Goal: Information Seeking & Learning: Check status

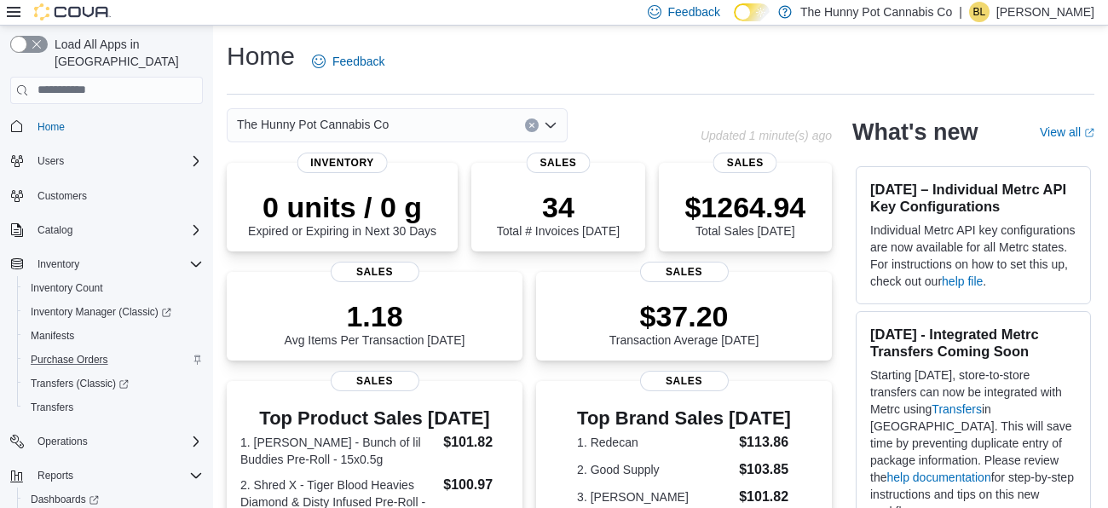
scroll to position [53, 0]
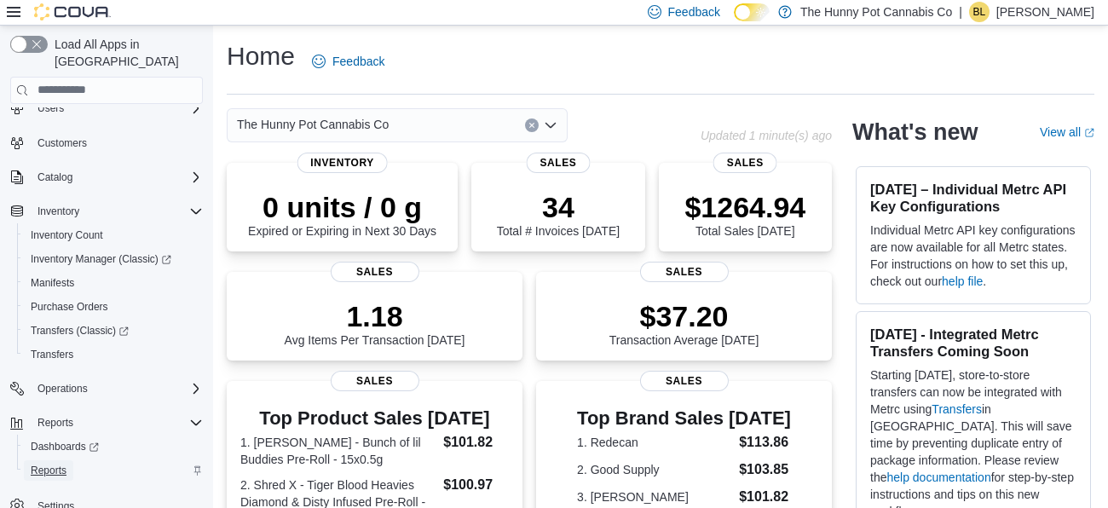
click at [48, 460] on span "Reports" at bounding box center [49, 470] width 36 height 20
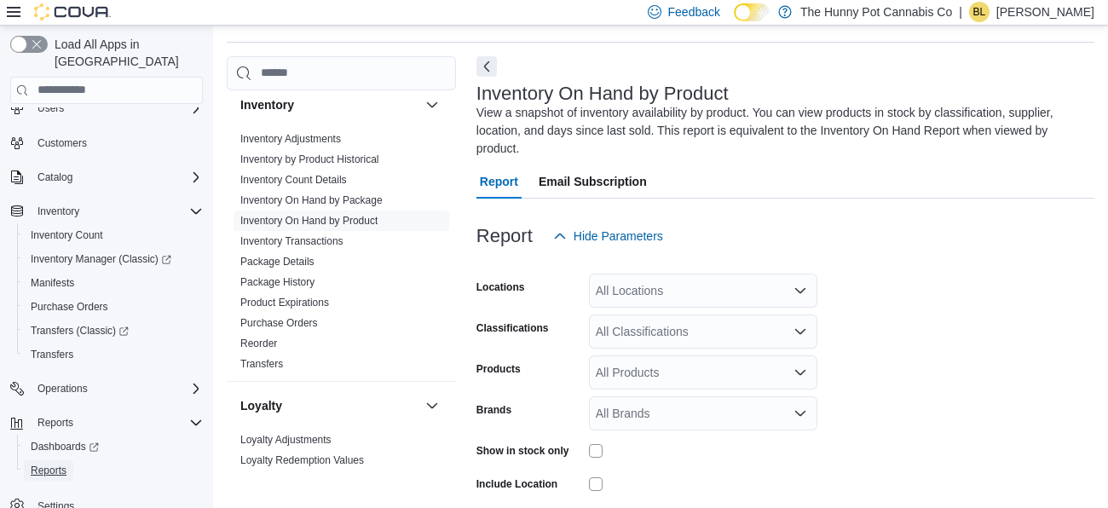
scroll to position [74, 0]
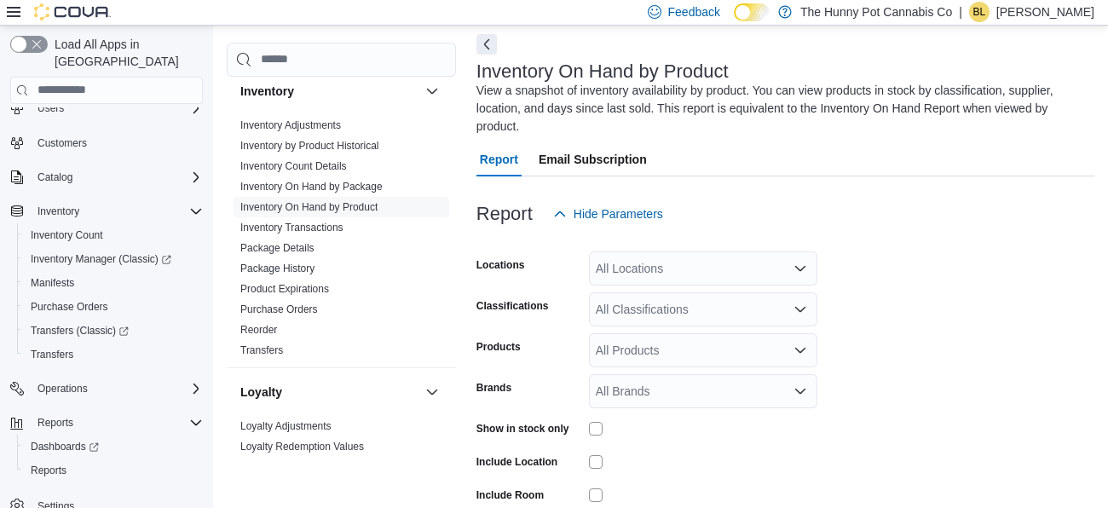
click at [654, 269] on div "All Locations" at bounding box center [703, 268] width 228 height 34
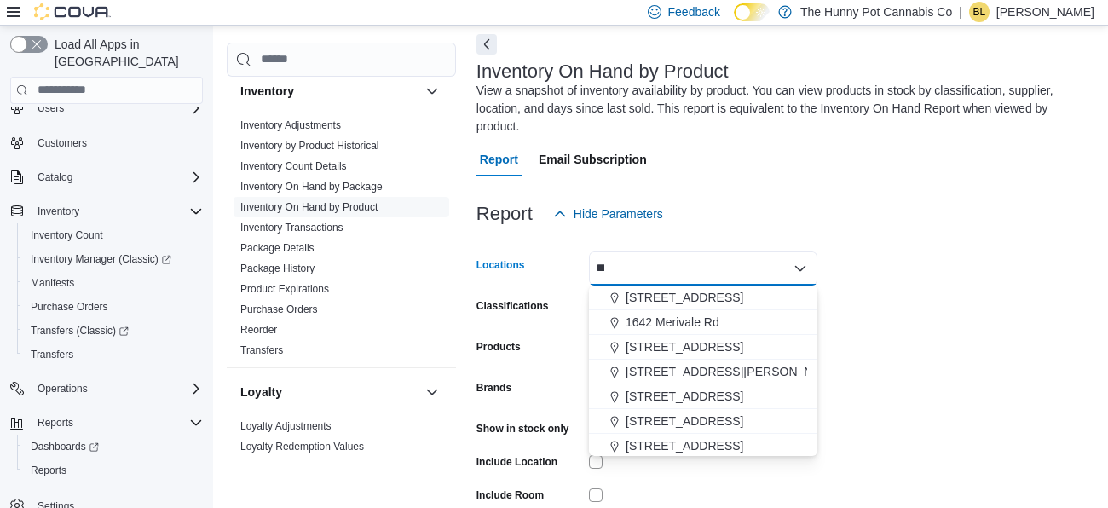
scroll to position [0, 0]
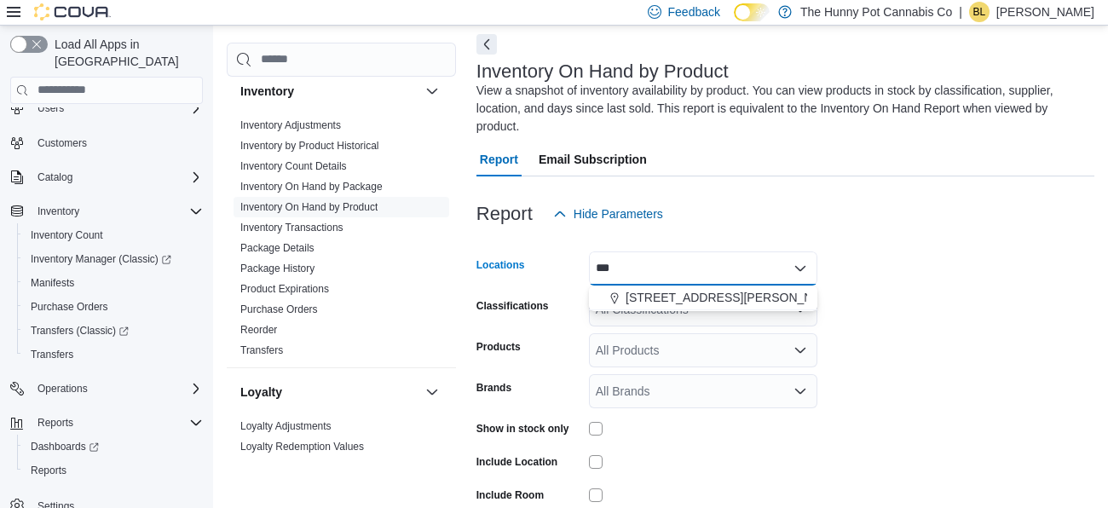
type input "****"
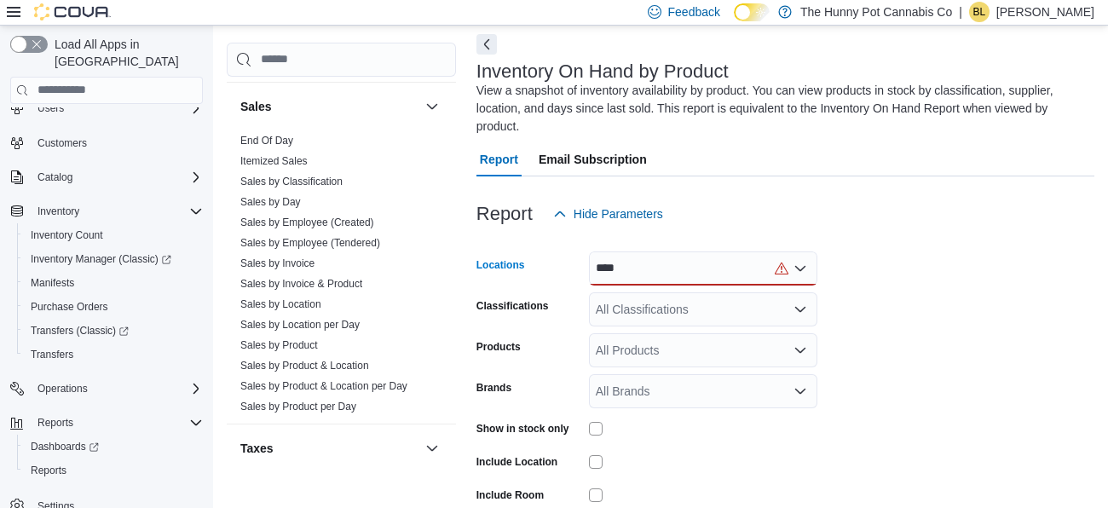
scroll to position [1007, 0]
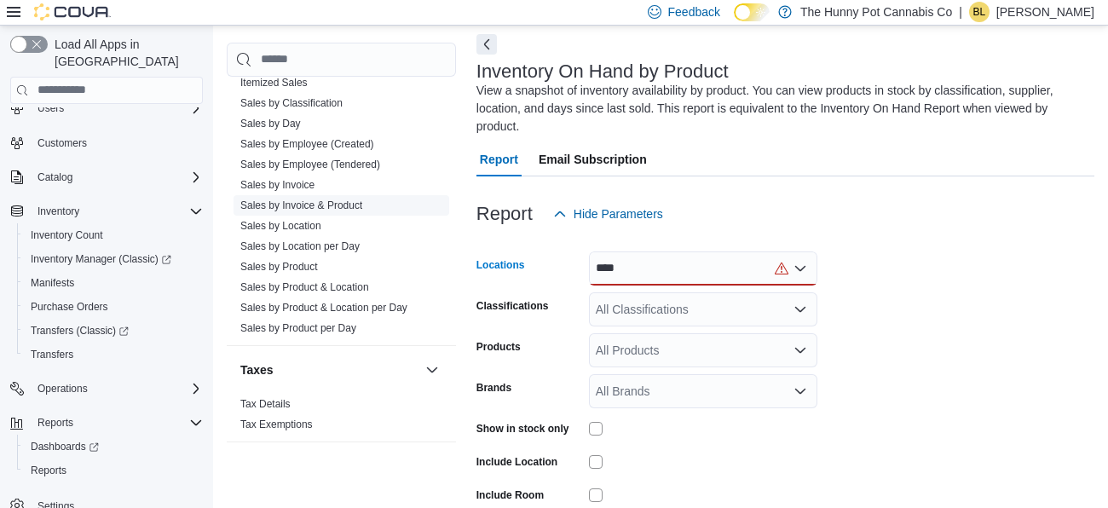
click at [314, 205] on link "Sales by Invoice & Product" at bounding box center [301, 205] width 122 height 12
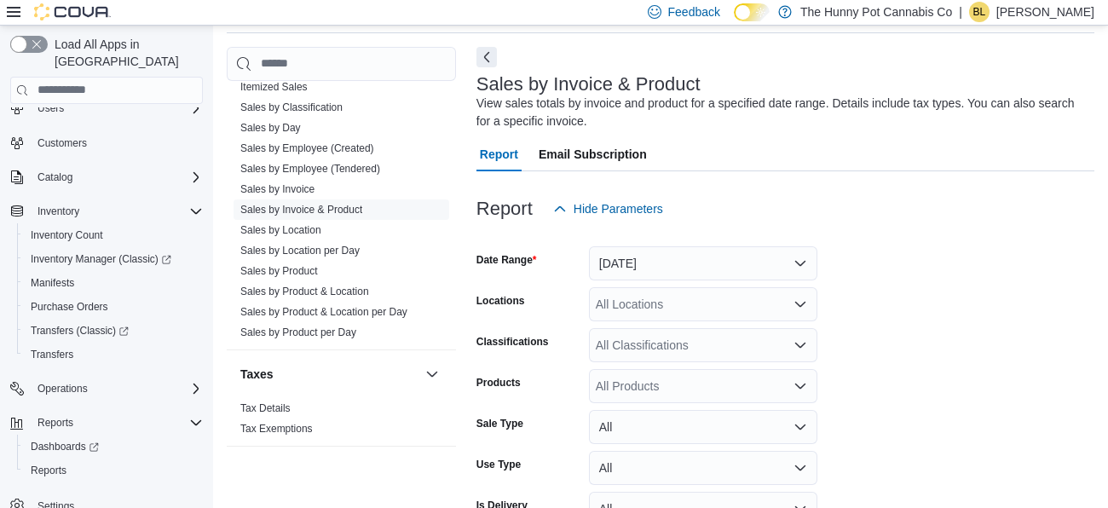
scroll to position [56, 0]
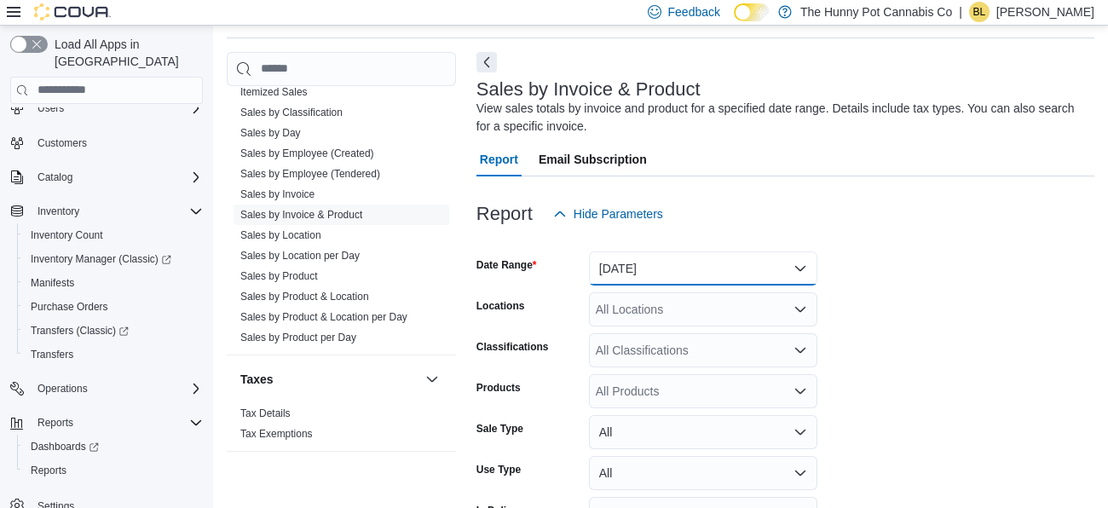
click at [635, 273] on button "[DATE]" at bounding box center [703, 268] width 228 height 34
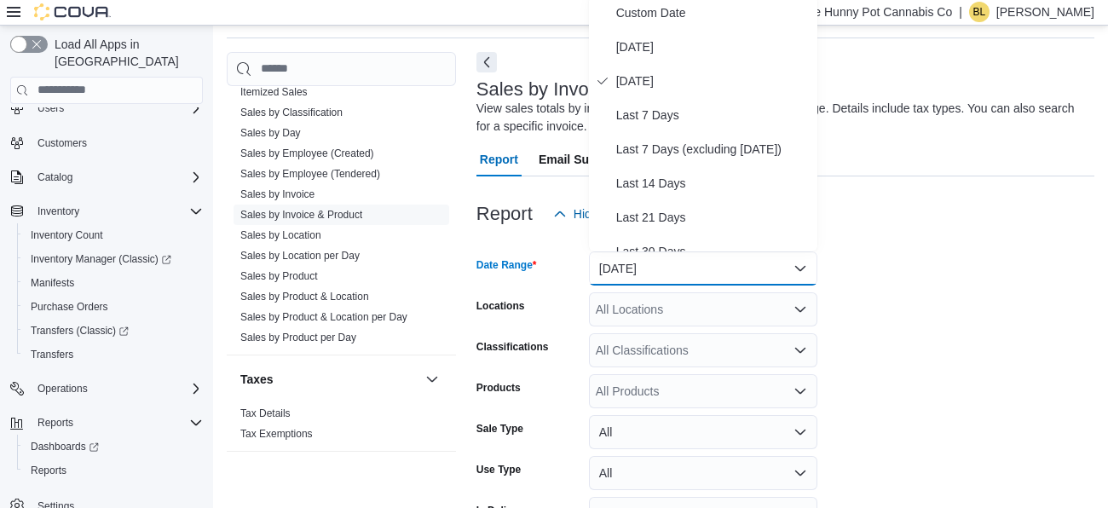
scroll to position [51, 0]
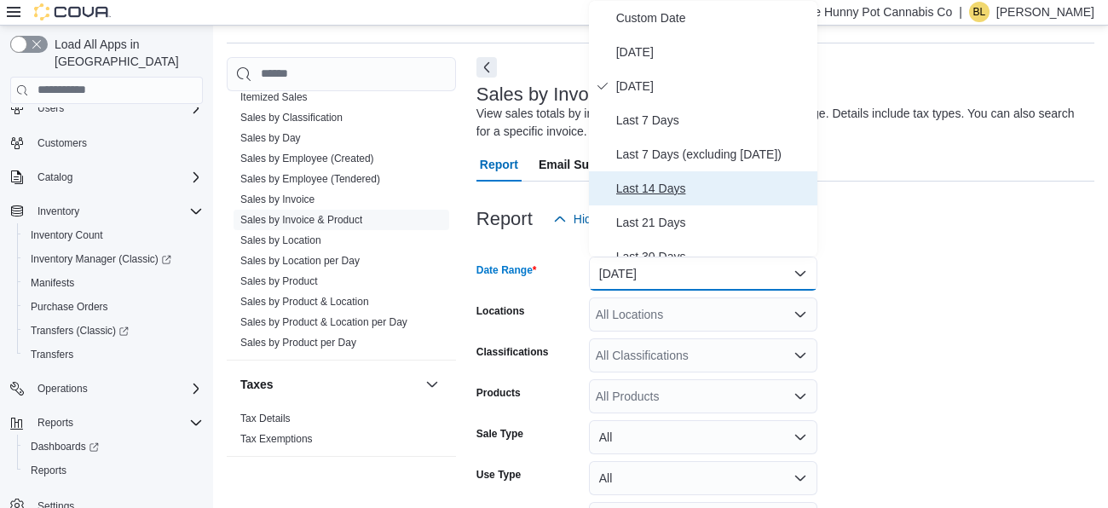
click at [649, 186] on span "Last 14 Days" at bounding box center [713, 188] width 194 height 20
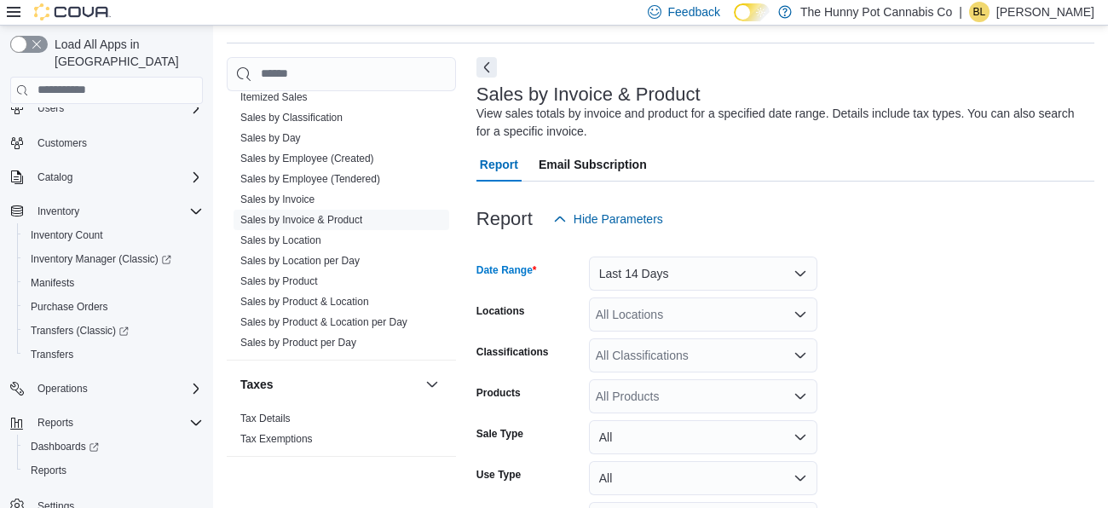
click at [633, 322] on div "All Locations" at bounding box center [703, 314] width 228 height 34
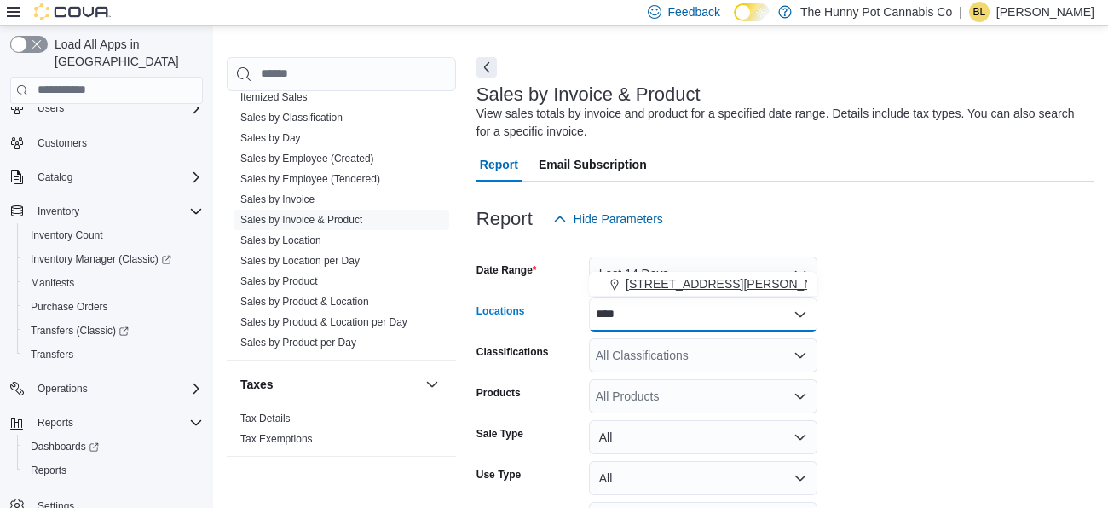
type input "****"
click at [648, 278] on span "[STREET_ADDRESS][PERSON_NAME]" at bounding box center [734, 283] width 217 height 17
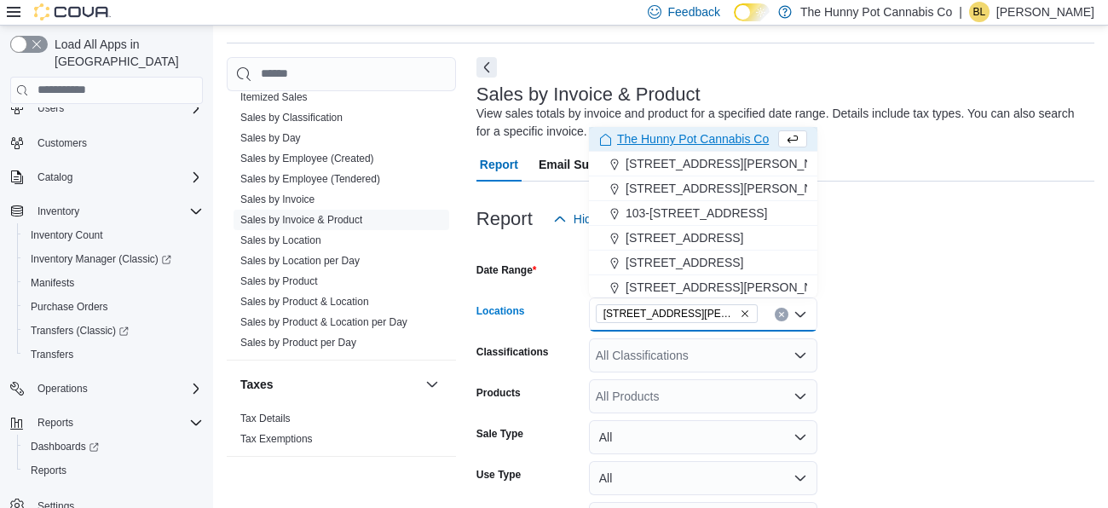
click at [875, 315] on form "Date Range Last 14 Days Locations [STREET_ADDRESS] Selected. [STREET_ADDRESS] P…" at bounding box center [785, 451] width 618 height 430
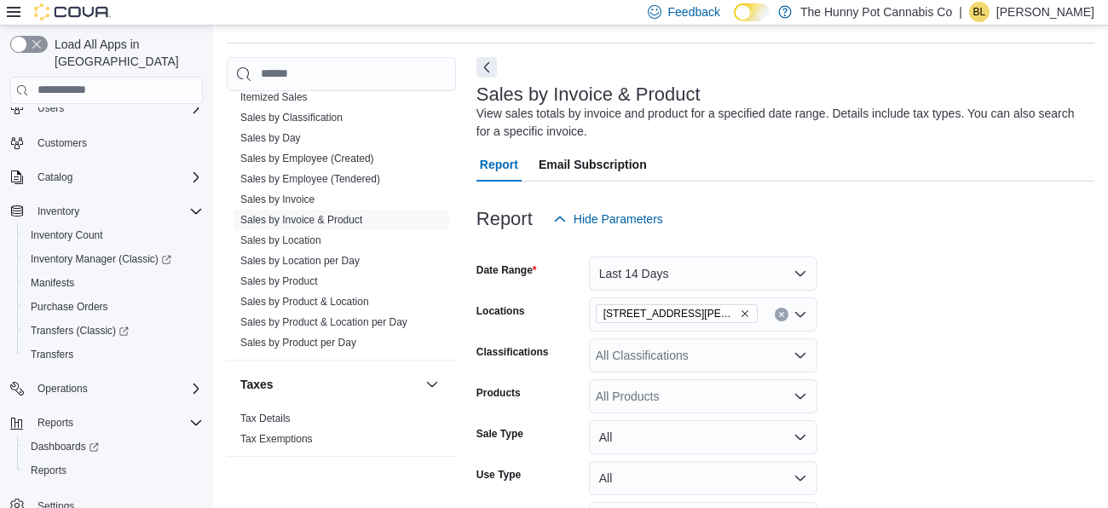
click at [632, 389] on div "All Products" at bounding box center [703, 396] width 228 height 34
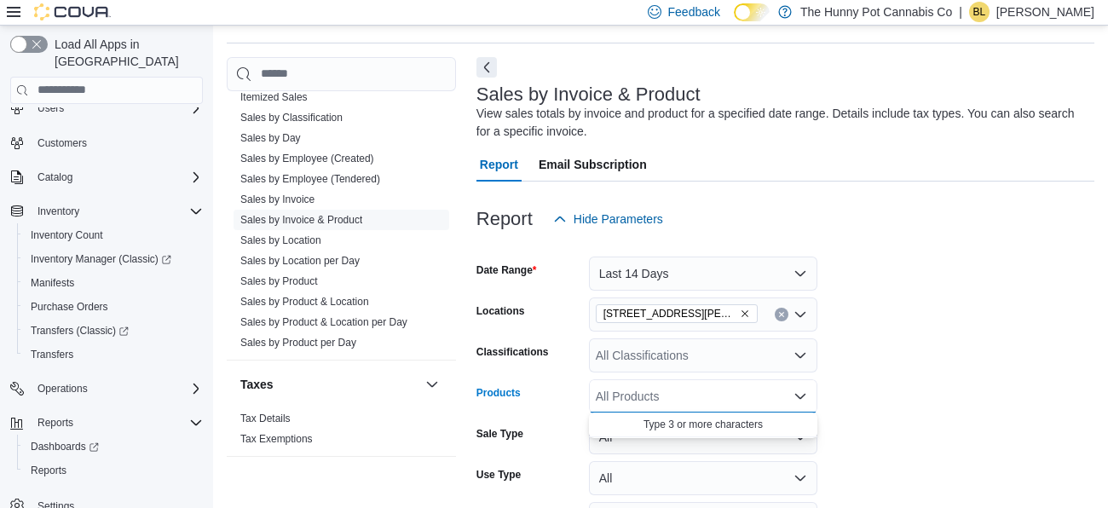
type input "*"
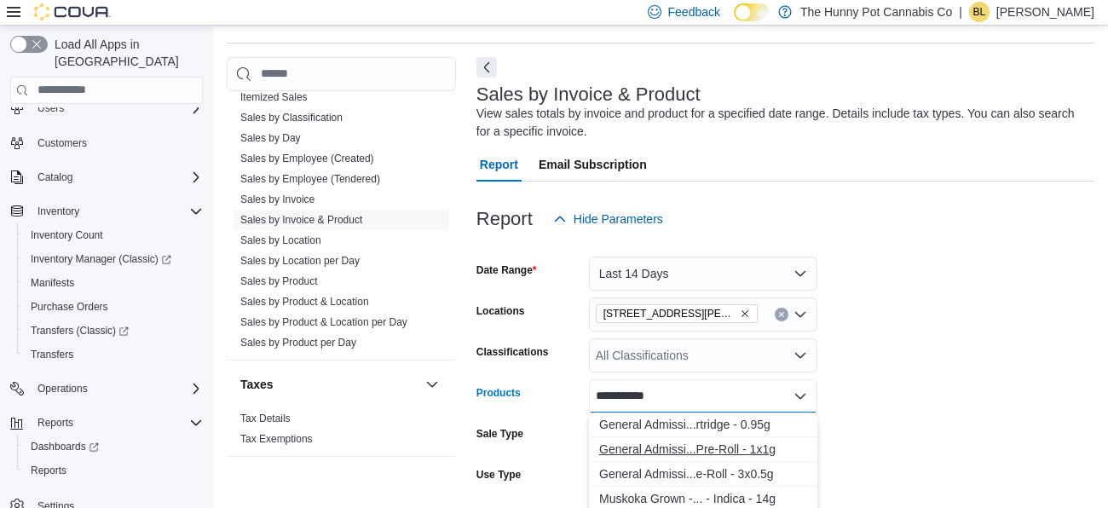
type input "**********"
click at [647, 451] on div "General Admissi...Pre-Roll - 1x1g" at bounding box center [703, 449] width 208 height 17
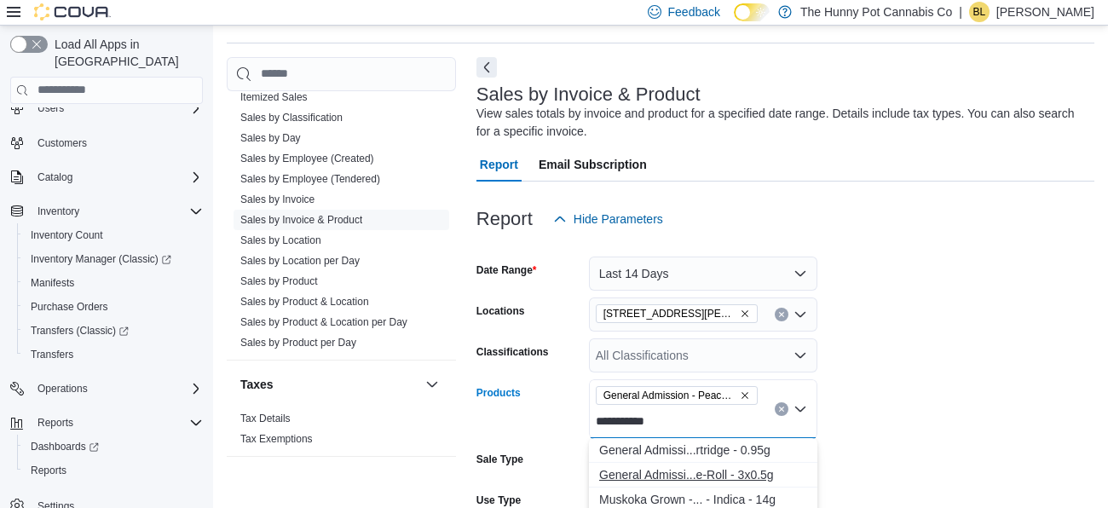
type input "**********"
click at [697, 472] on div "General Admissi...e-Roll - 3x0.5g" at bounding box center [703, 474] width 208 height 17
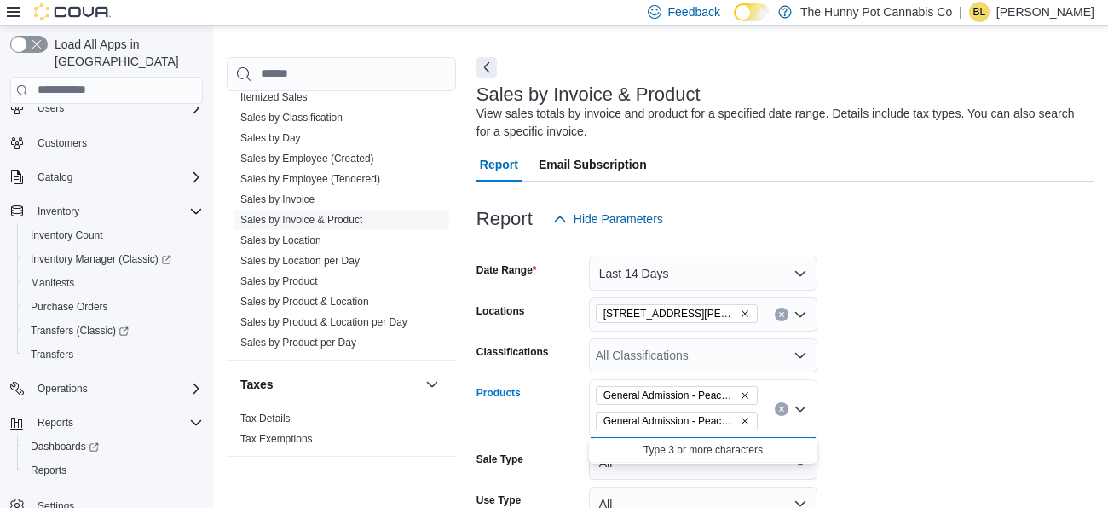
click at [746, 421] on icon "Remove General Admission - Peach Ringz Infused Pre-Roll - 3x0.5g from selection…" at bounding box center [745, 421] width 7 height 7
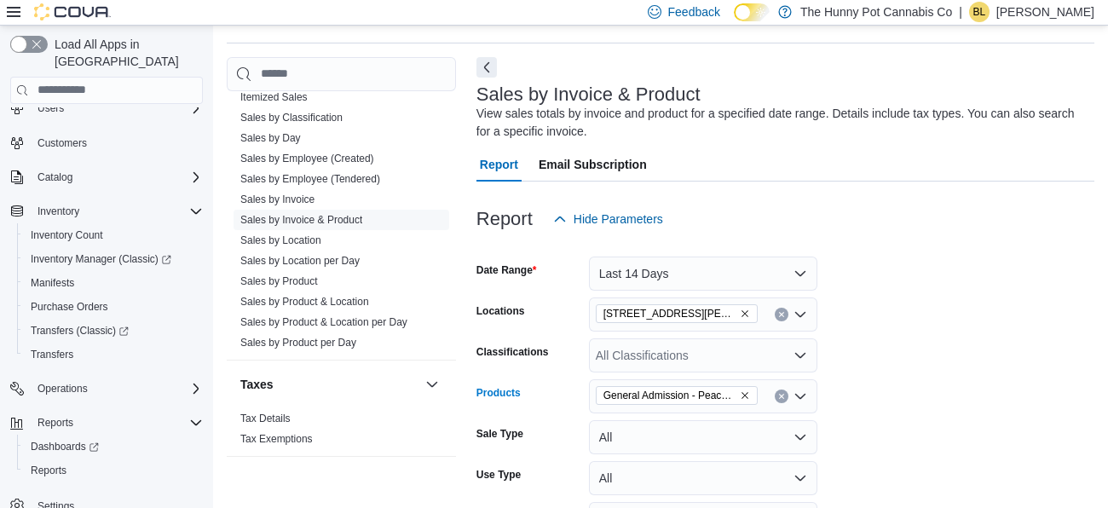
scroll to position [242, 0]
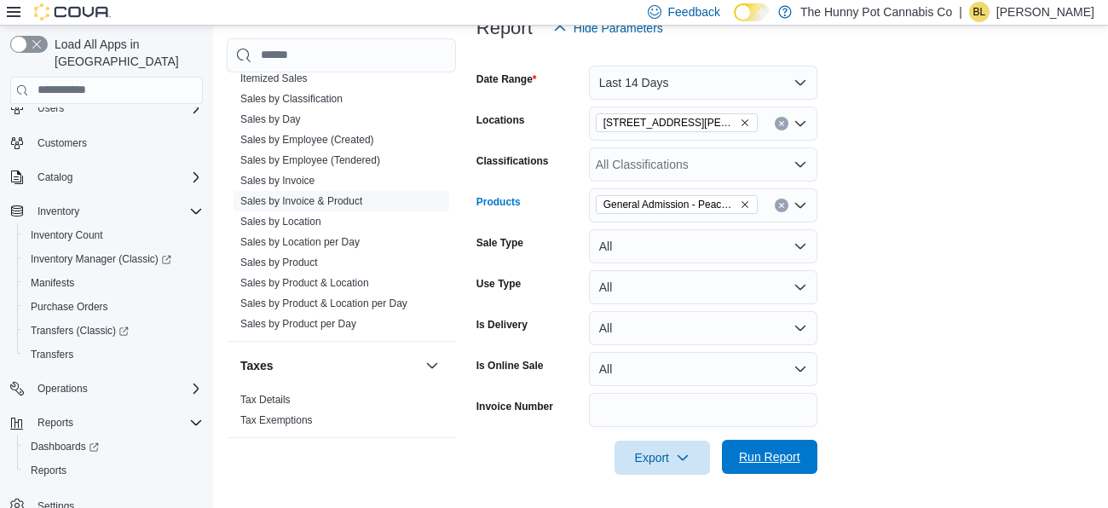
click at [736, 464] on span "Run Report" at bounding box center [769, 457] width 75 height 34
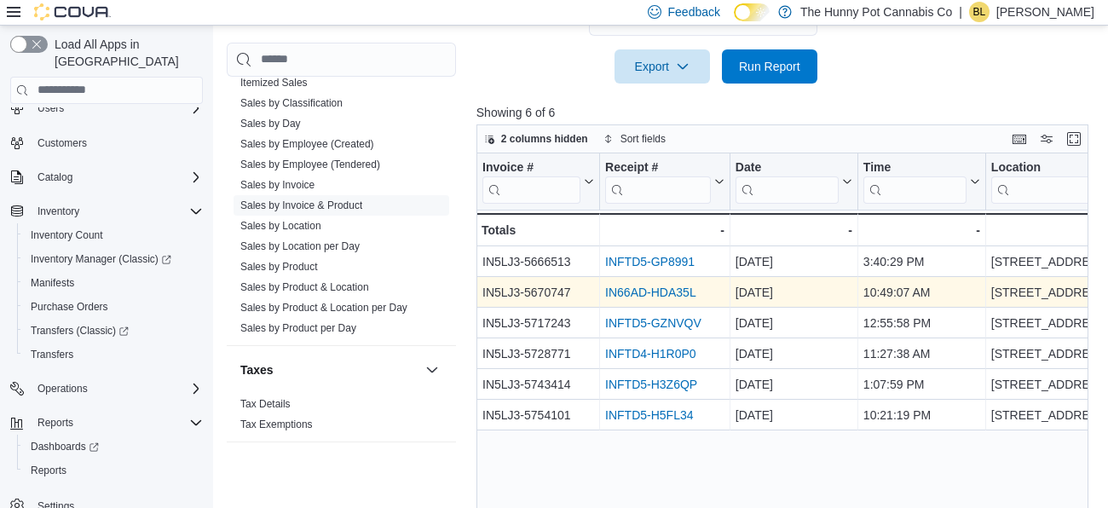
click at [627, 292] on link "IN66AD-HDA35L" at bounding box center [650, 293] width 91 height 14
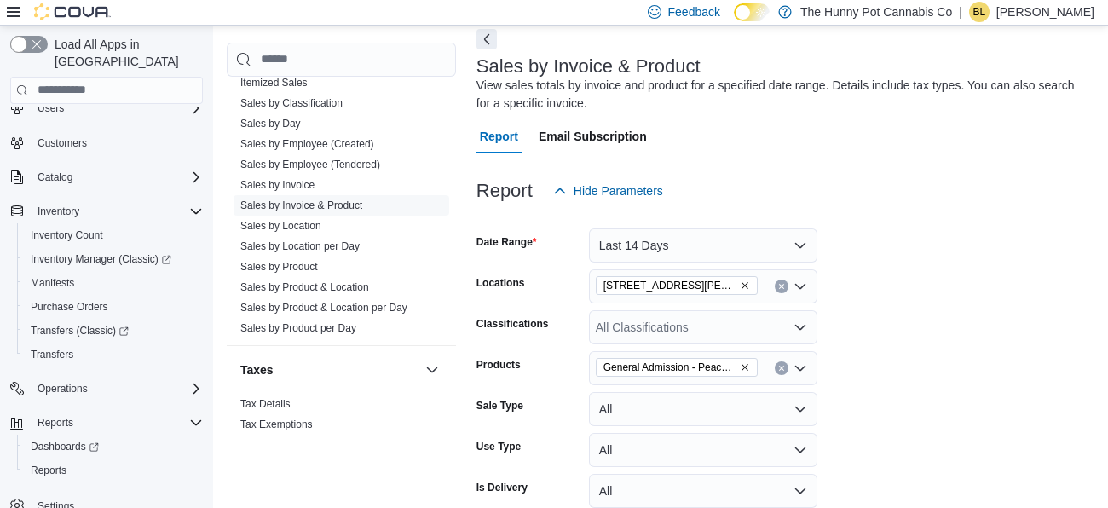
scroll to position [56, 0]
